Goal: Task Accomplishment & Management: Manage account settings

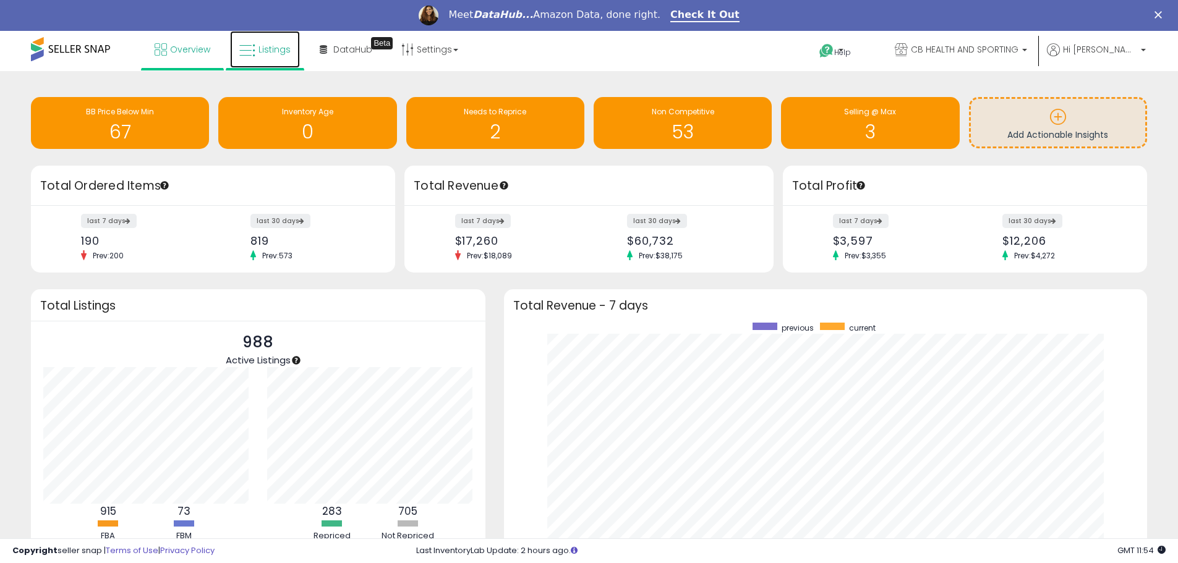
click at [261, 46] on span "Listings" at bounding box center [274, 49] width 32 height 12
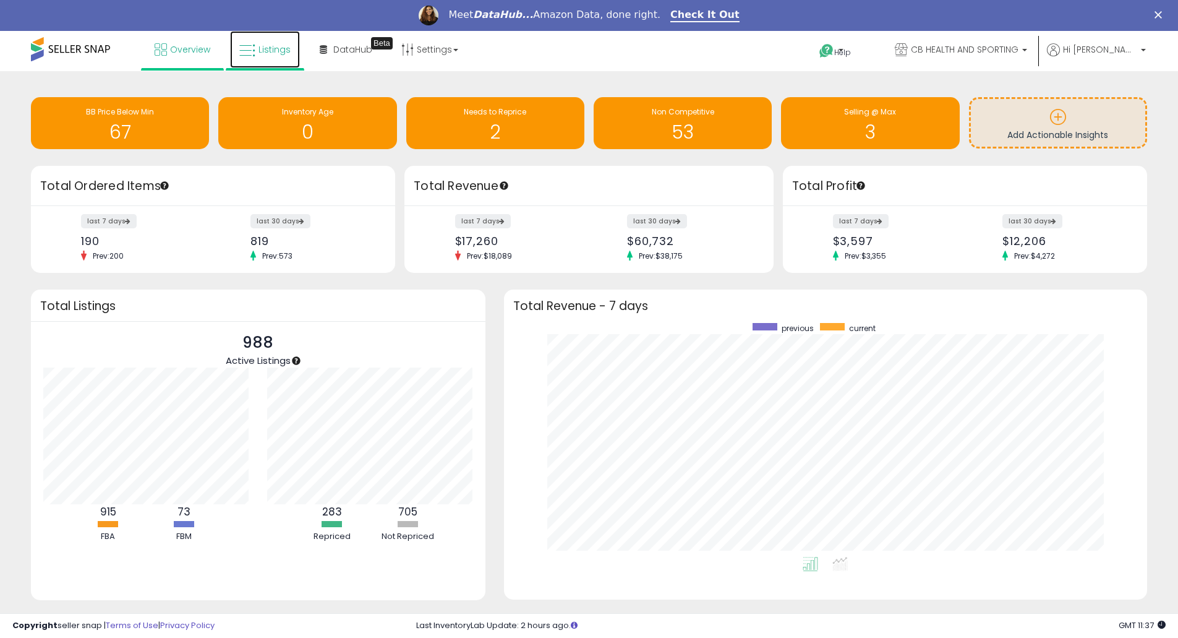
click at [252, 52] on icon at bounding box center [247, 51] width 16 height 16
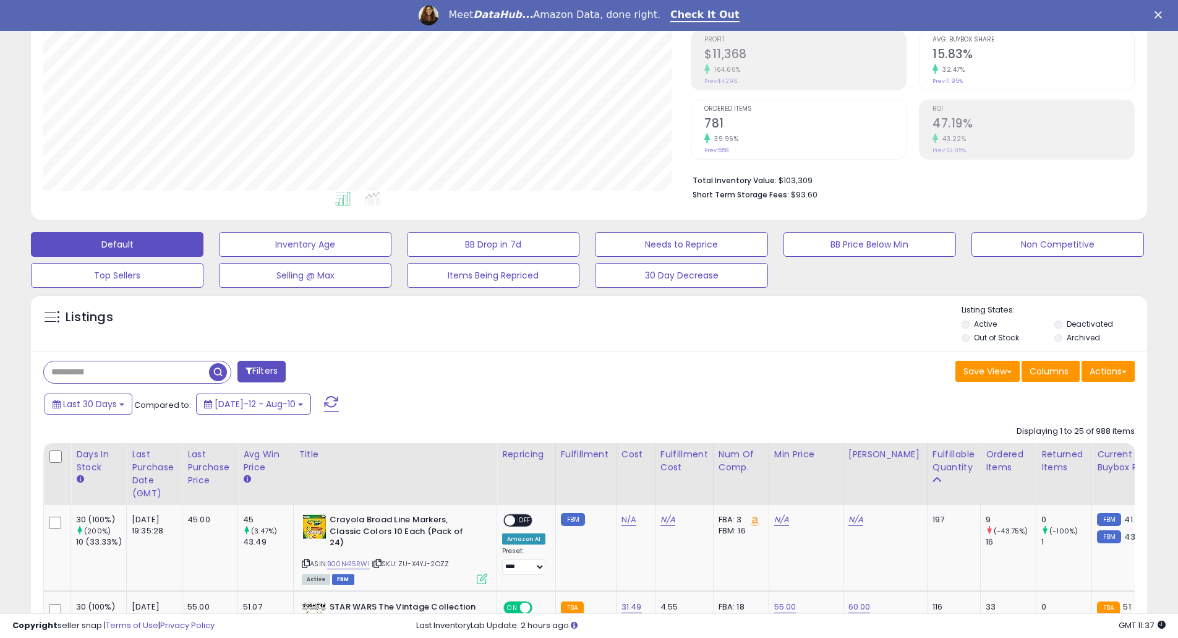
scroll to position [495, 0]
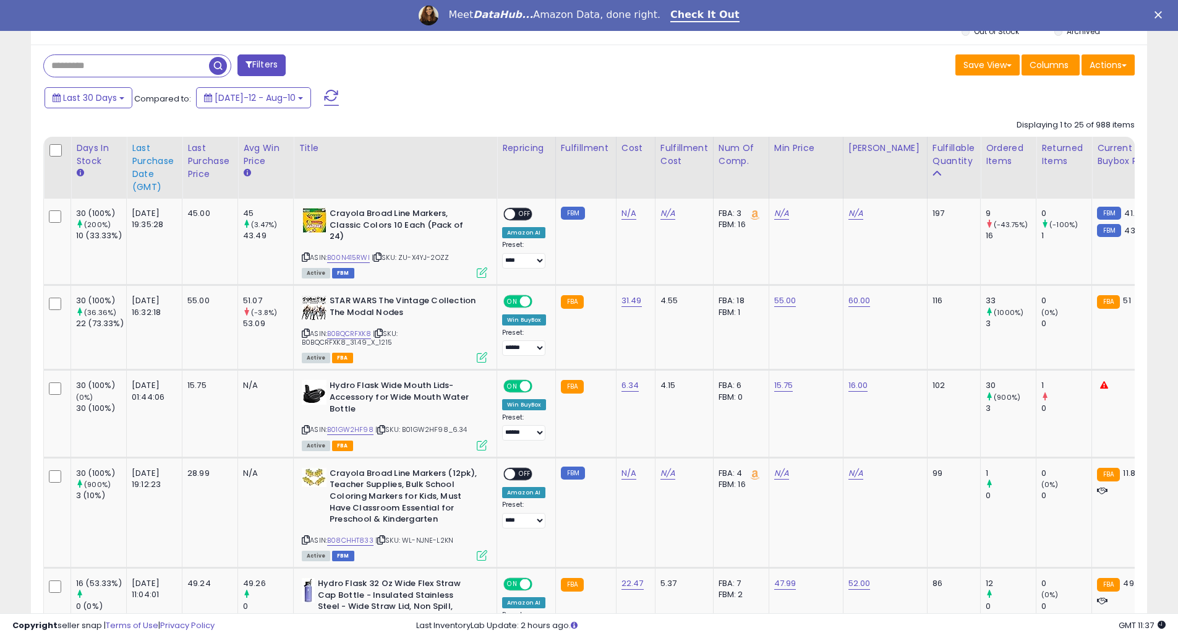
click at [152, 171] on div "Last Purchase Date (GMT)" at bounding box center [154, 168] width 45 height 52
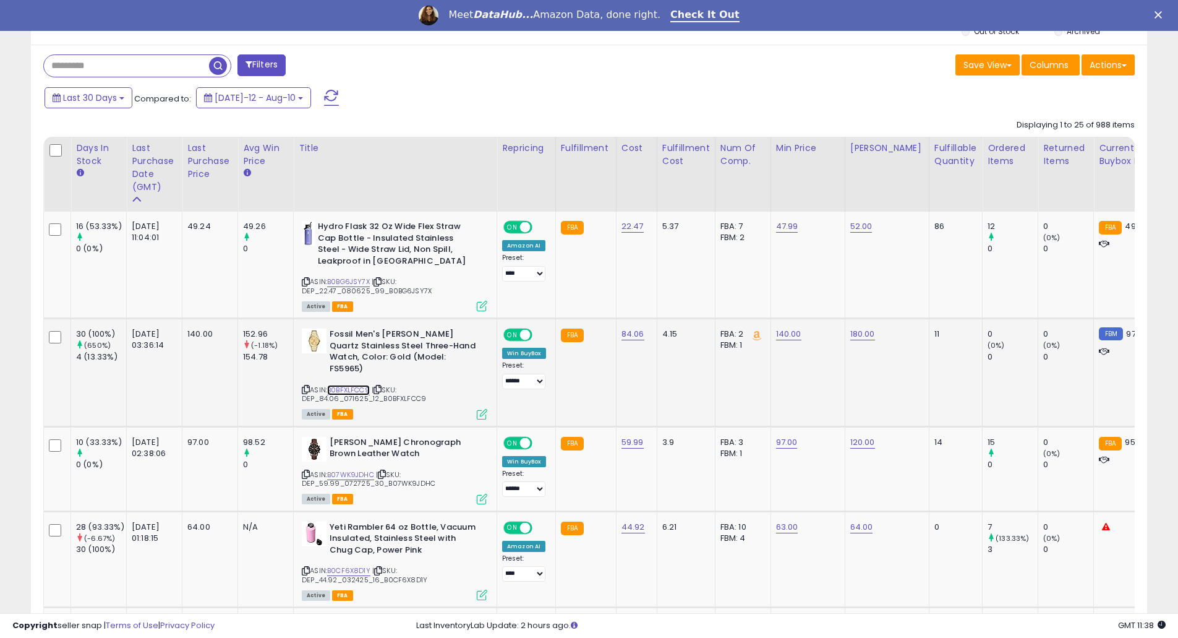
click at [337, 385] on link "B0BFXLFCC9" at bounding box center [348, 390] width 43 height 11
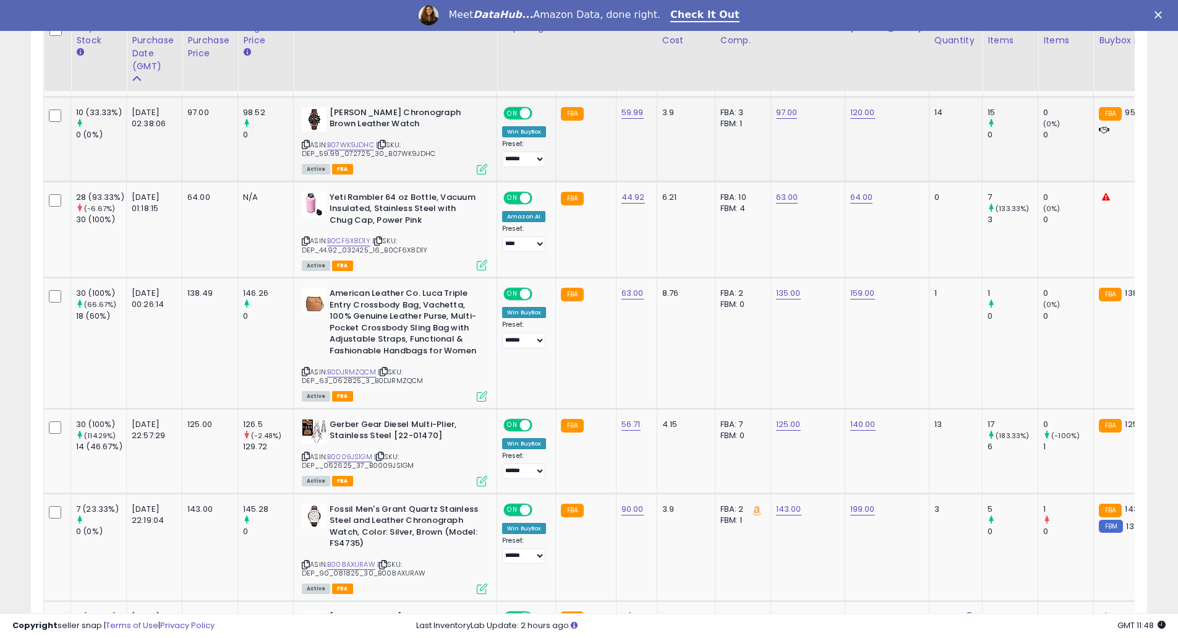
scroll to position [989, 0]
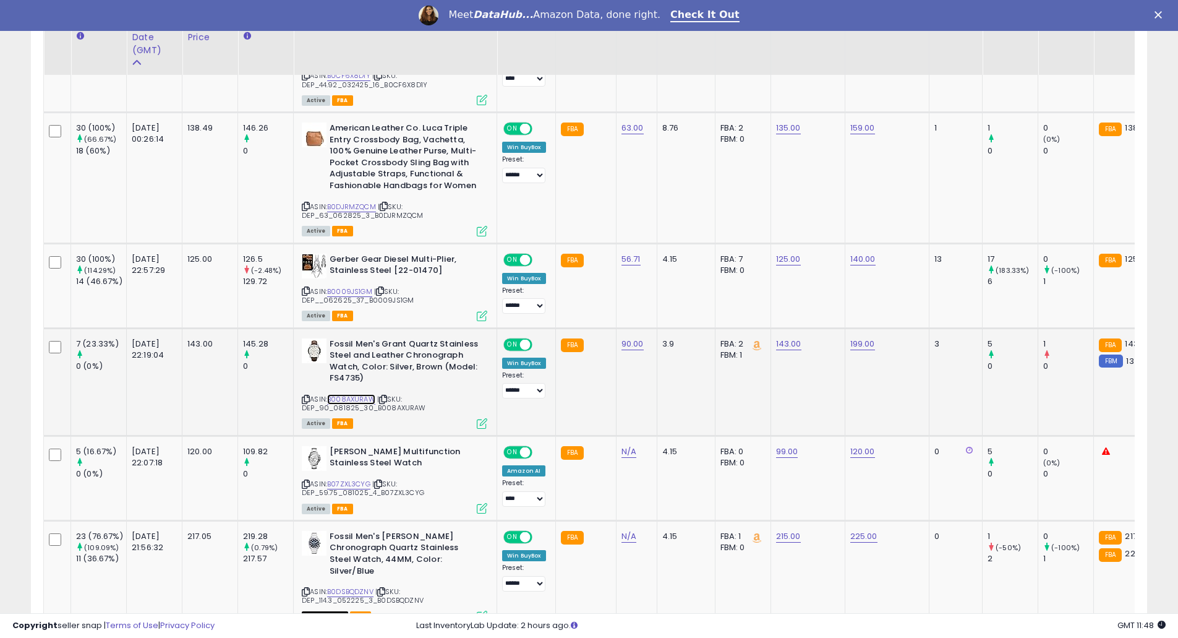
click at [359, 394] on link "B008AXURAW" at bounding box center [351, 399] width 48 height 11
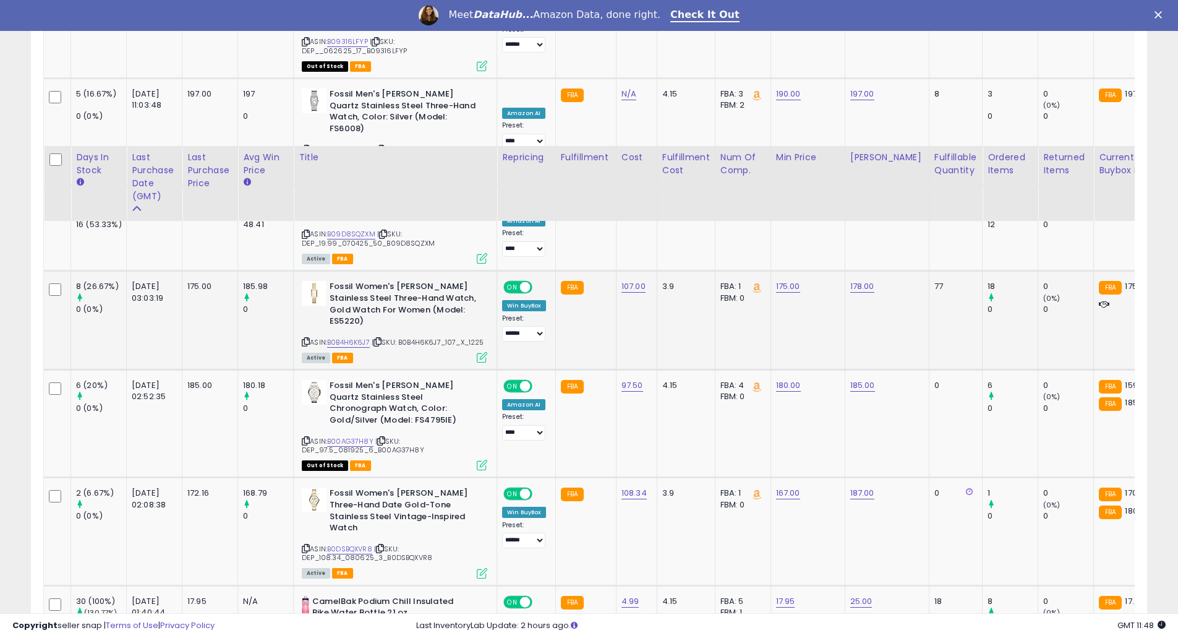
scroll to position [2144, 0]
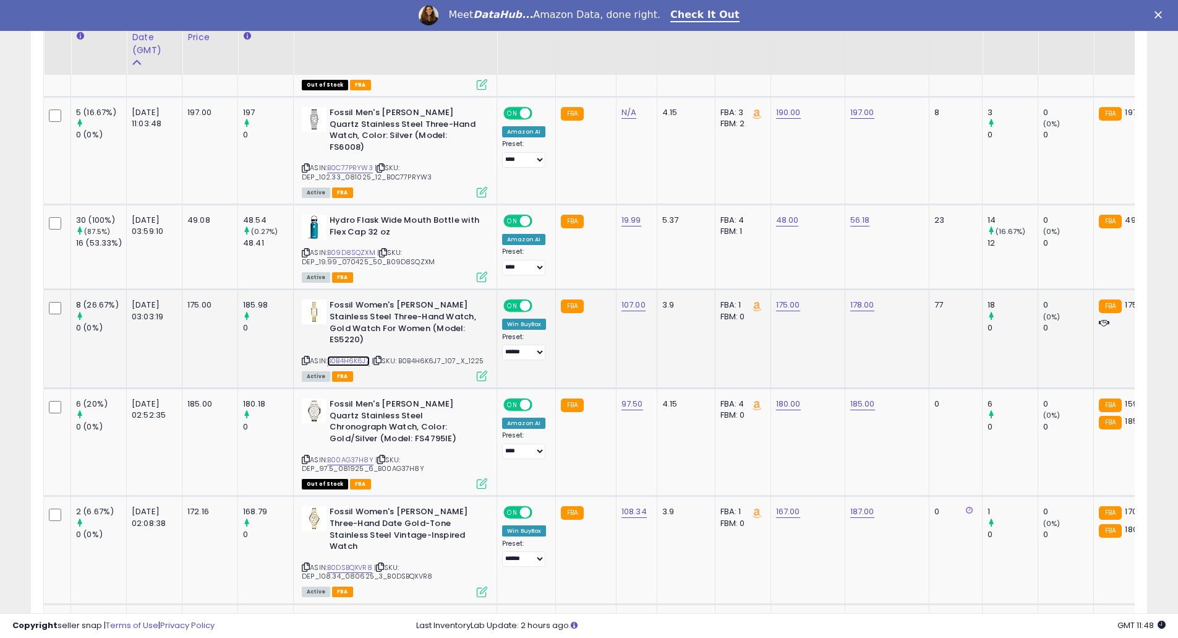
click at [348, 356] on link "B0B4H6K6J7" at bounding box center [348, 361] width 43 height 11
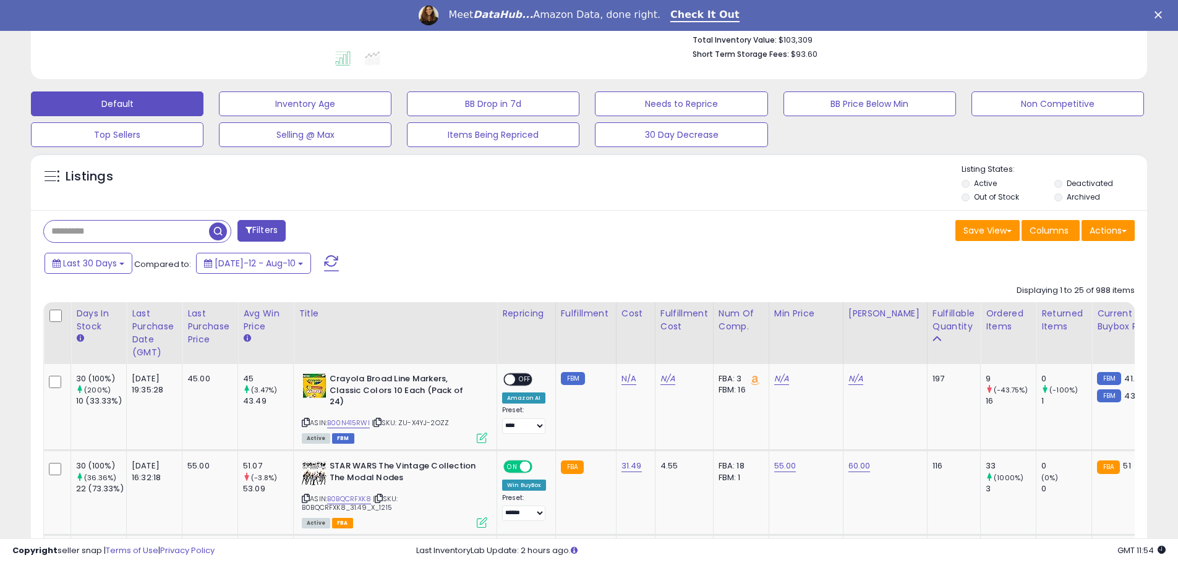
scroll to position [495, 0]
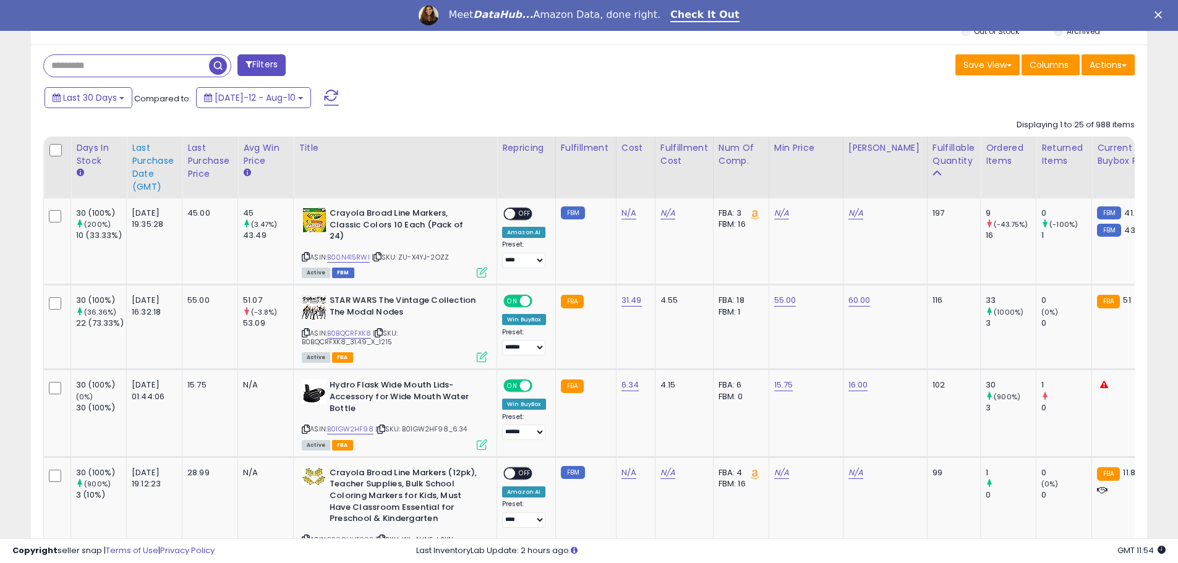
click at [141, 153] on div "Last Purchase Date (GMT)" at bounding box center [154, 168] width 45 height 52
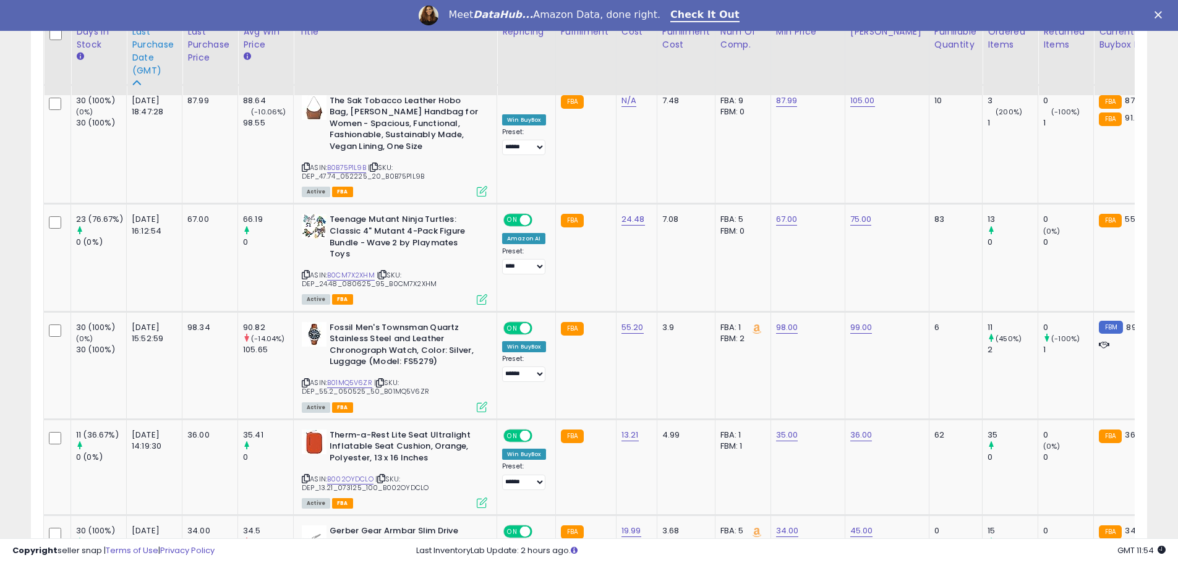
scroll to position [1649, 0]
